Goal: Task Accomplishment & Management: Manage account settings

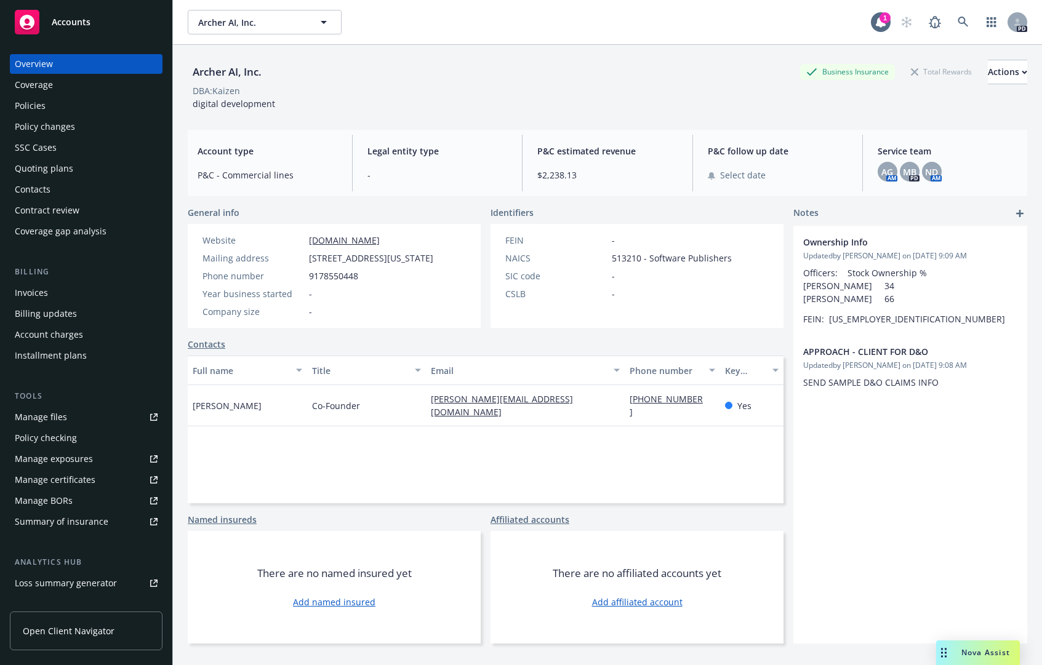
click at [973, 653] on span "Nova Assist" at bounding box center [985, 652] width 49 height 10
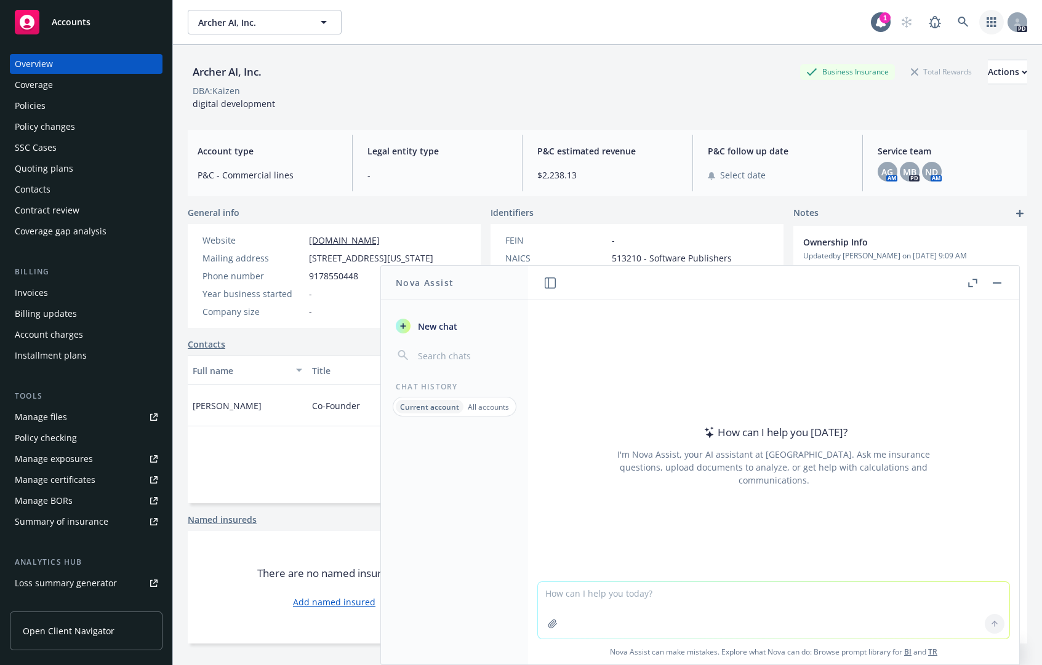
click at [979, 22] on link "button" at bounding box center [991, 22] width 25 height 25
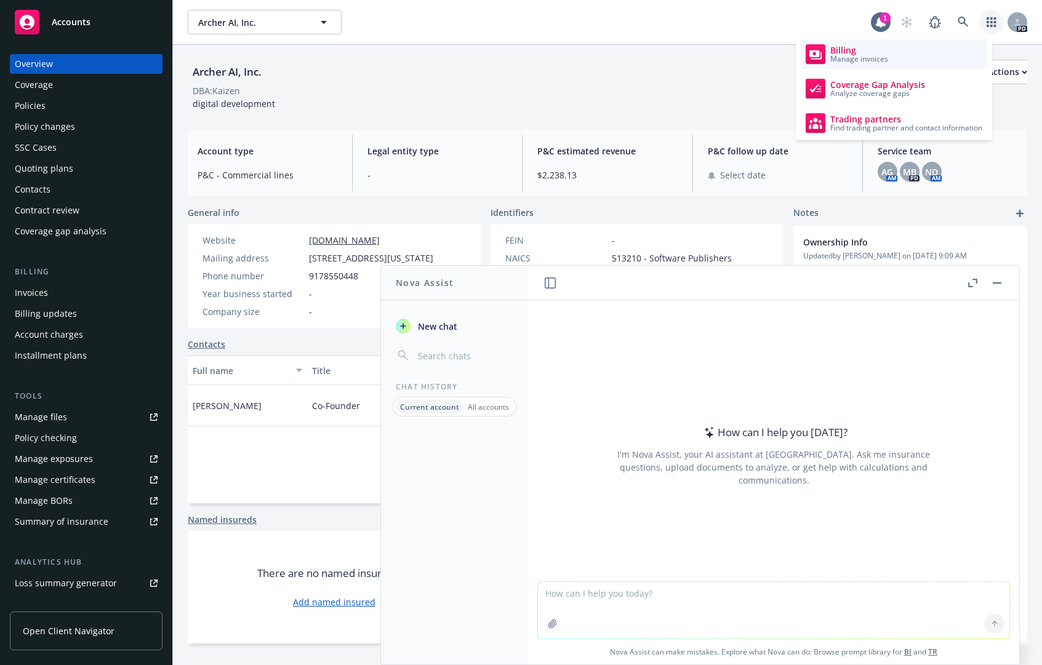
click at [839, 46] on span "Billing" at bounding box center [859, 51] width 58 height 10
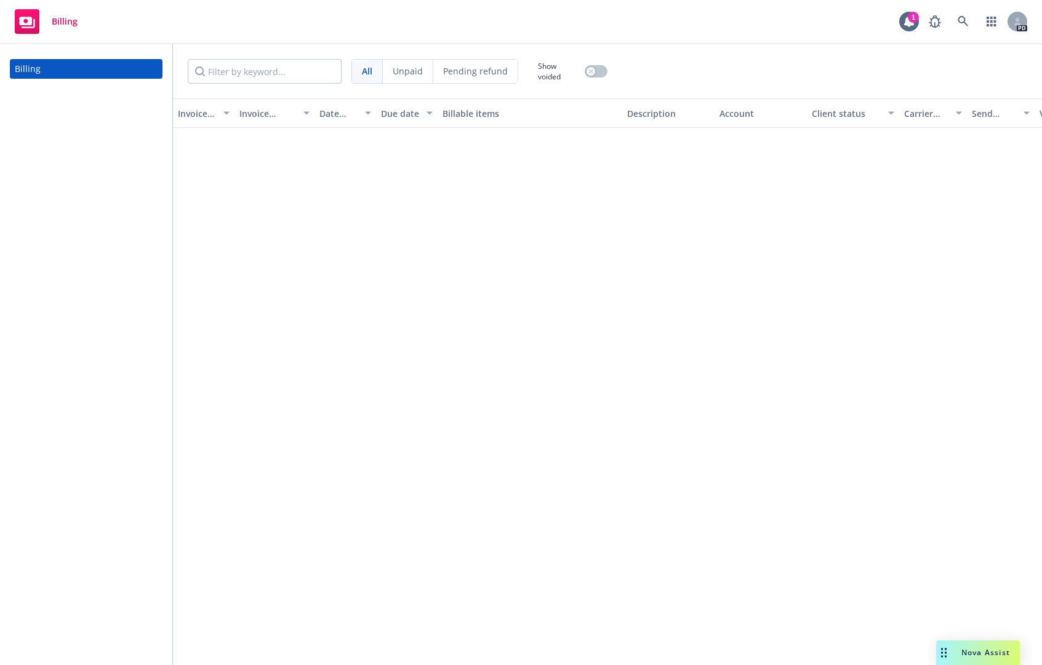
scroll to position [2830, 0]
